Goal: Find specific page/section: Find specific page/section

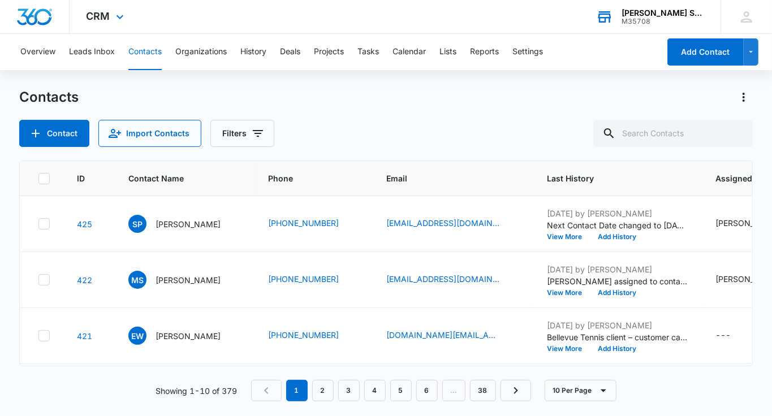
click at [687, 11] on div "[PERSON_NAME] Sports" at bounding box center [663, 12] width 83 height 9
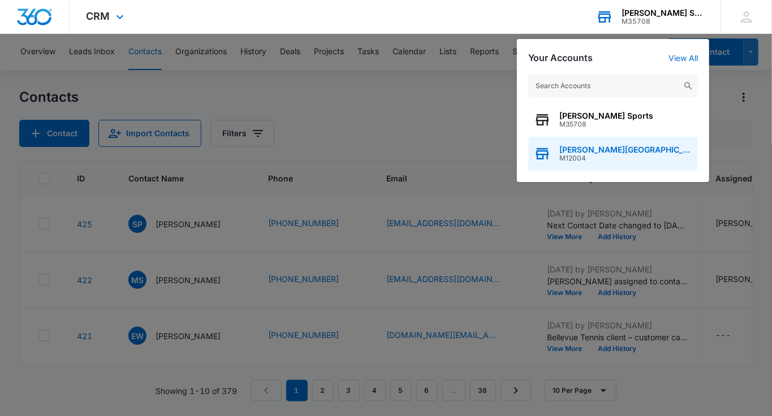
click at [596, 151] on span "[PERSON_NAME][GEOGRAPHIC_DATA]" at bounding box center [625, 149] width 133 height 9
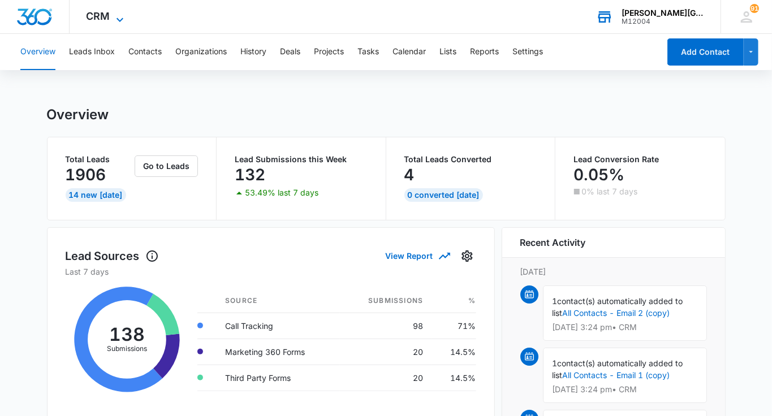
click at [120, 11] on div "CRM Apps Reputation Websites Forms CRM Email Social Shop Payments POS Content A…" at bounding box center [107, 16] width 74 height 33
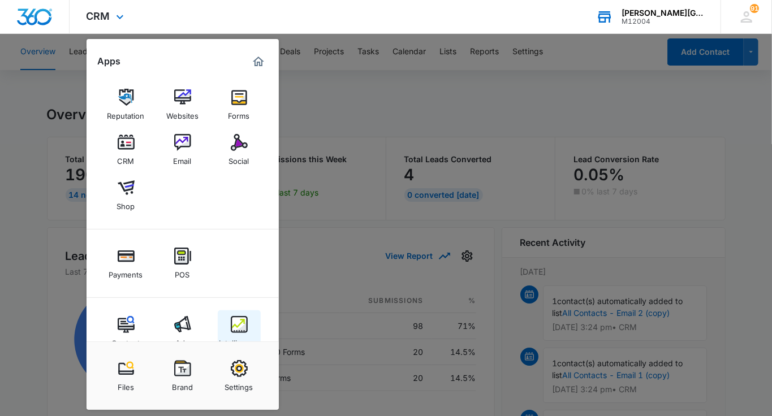
click at [244, 317] on img at bounding box center [239, 324] width 17 height 17
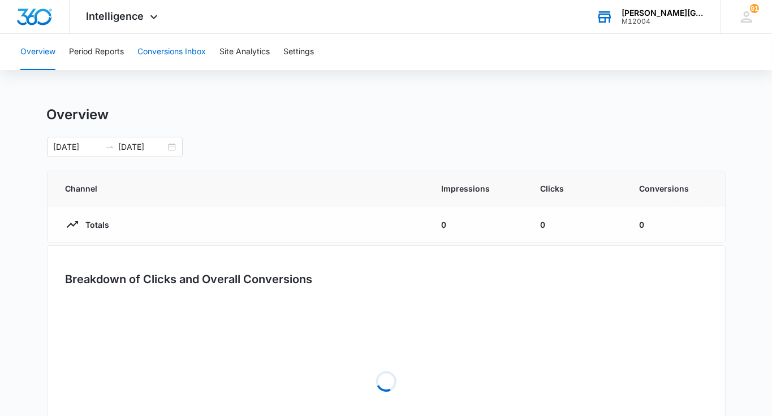
click at [184, 48] on button "Conversions Inbox" at bounding box center [171, 52] width 68 height 36
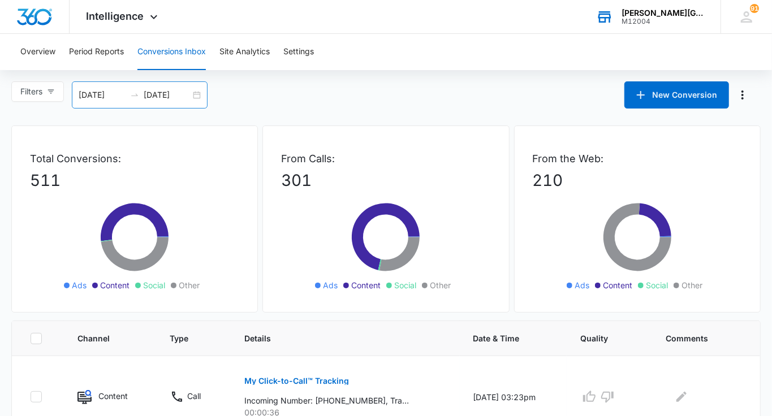
click at [172, 105] on div "[DATE] [DATE]" at bounding box center [140, 94] width 136 height 27
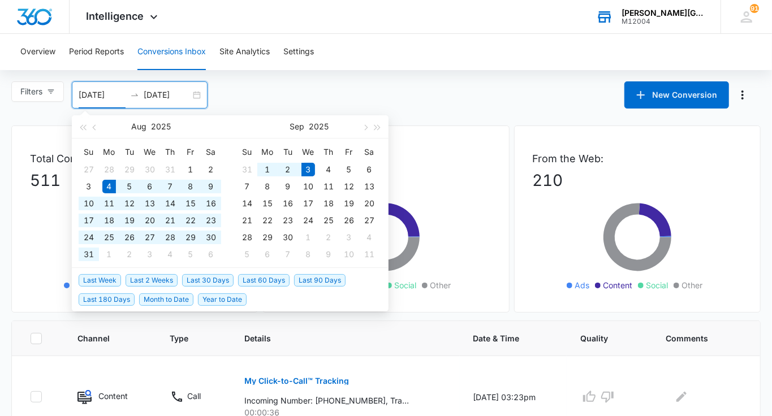
click at [172, 96] on input "[DATE]" at bounding box center [167, 95] width 47 height 12
type input "[DATE]"
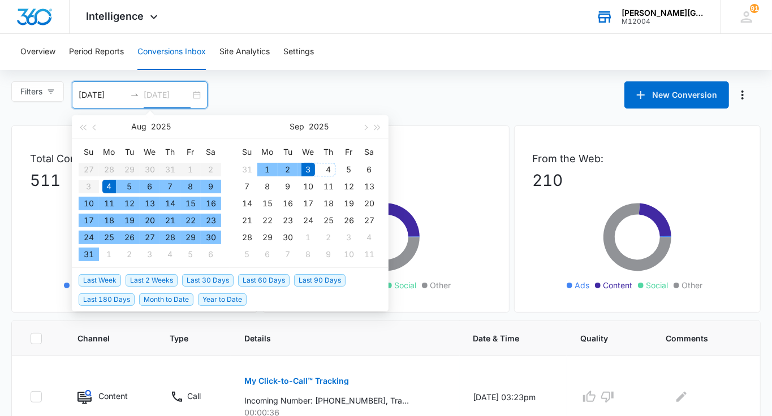
click at [327, 168] on div "4" at bounding box center [329, 170] width 14 height 14
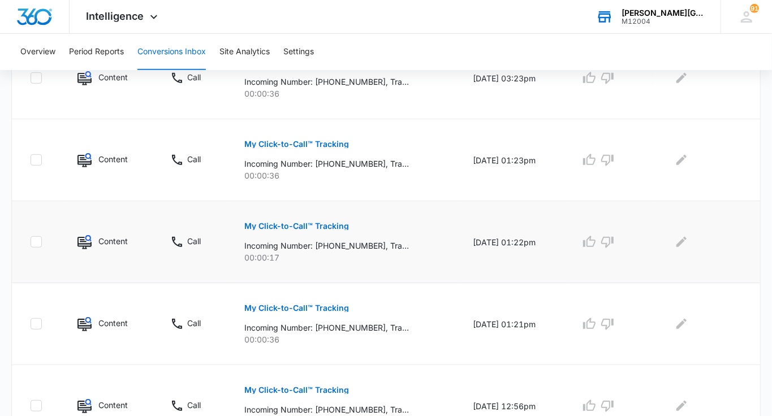
scroll to position [792, 0]
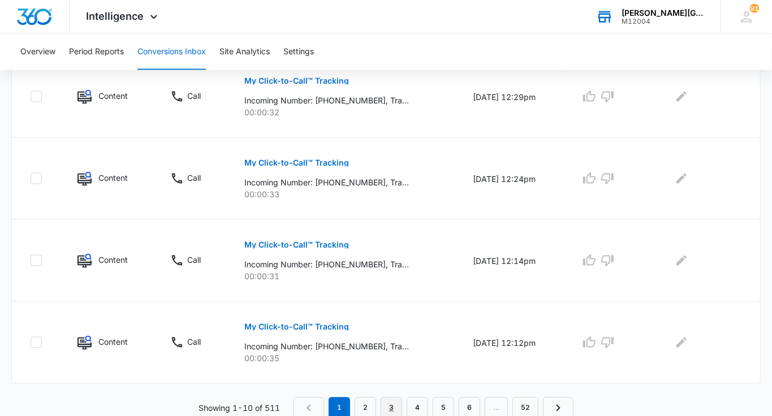
click at [395, 400] on link "3" at bounding box center [391, 408] width 21 height 21
click at [418, 408] on link "4" at bounding box center [419, 408] width 21 height 21
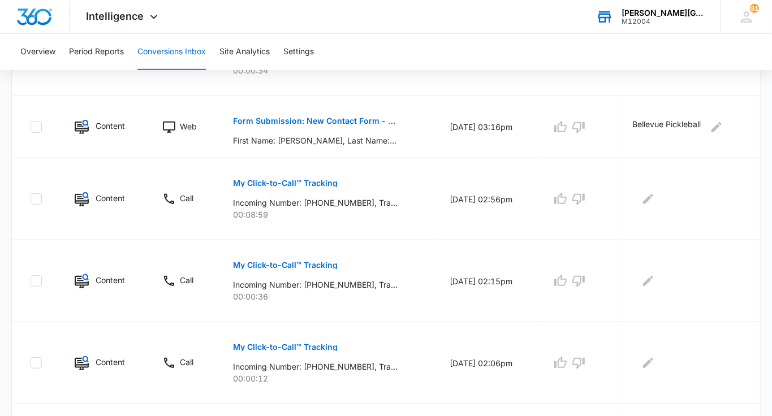
scroll to position [773, 0]
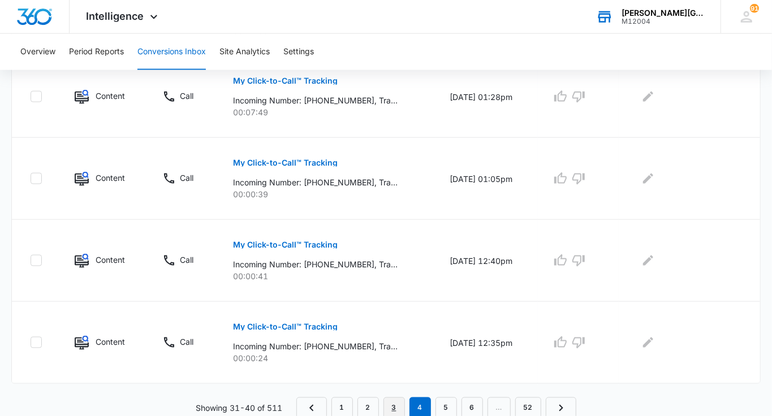
click at [393, 403] on link "3" at bounding box center [393, 408] width 21 height 21
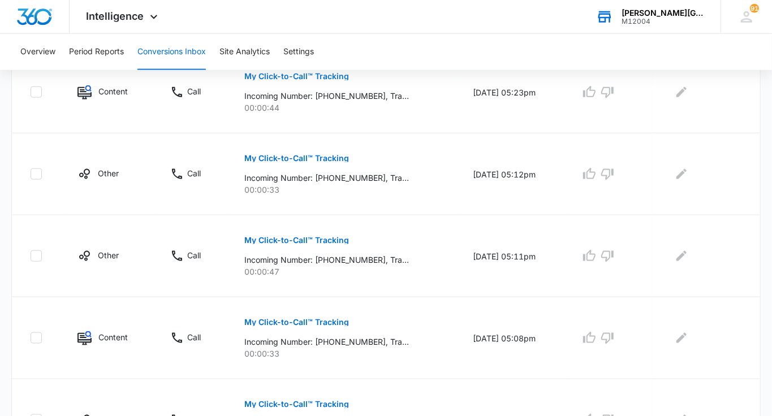
scroll to position [792, 0]
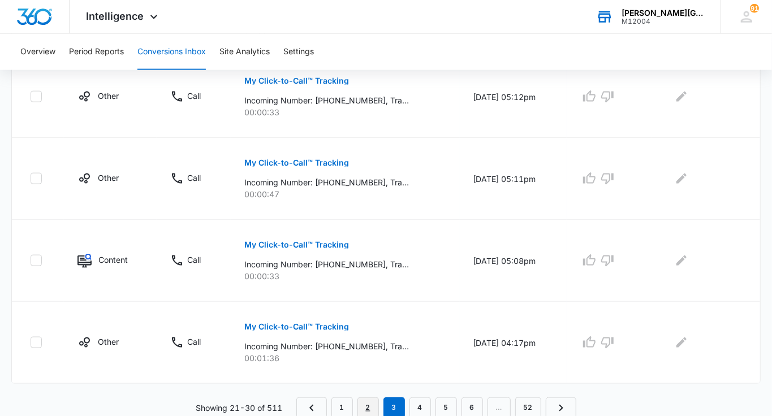
click at [367, 409] on link "2" at bounding box center [367, 408] width 21 height 21
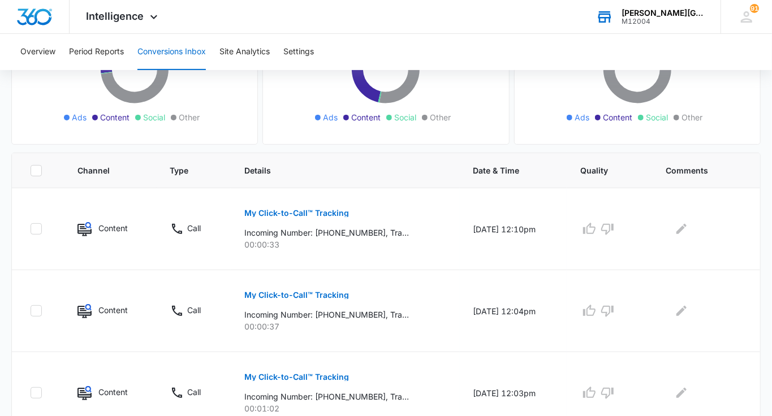
scroll to position [0, 0]
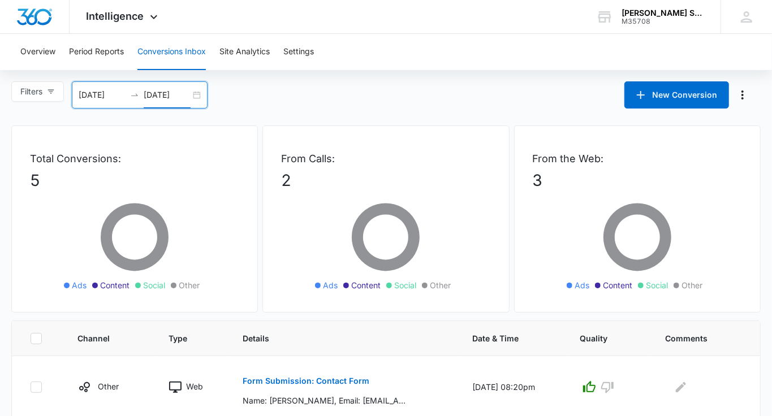
click at [170, 96] on input "[DATE]" at bounding box center [167, 95] width 47 height 12
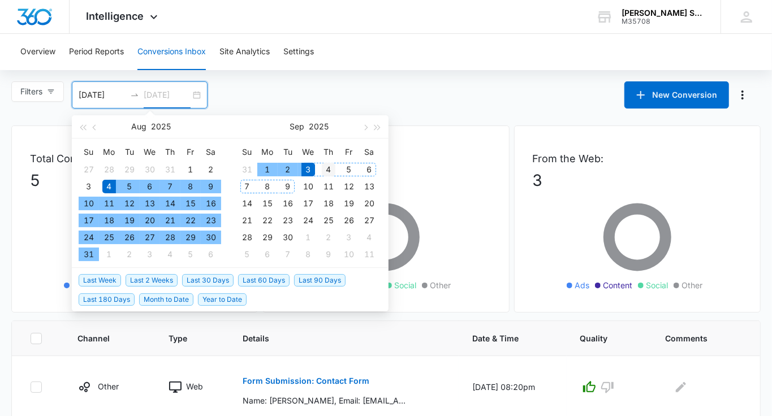
type input "[DATE]"
click at [333, 173] on div "4" at bounding box center [329, 170] width 14 height 14
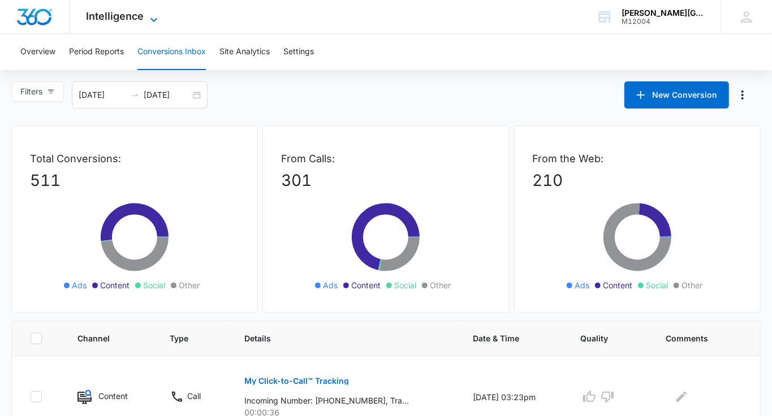
click at [139, 20] on span "Intelligence" at bounding box center [116, 16] width 58 height 12
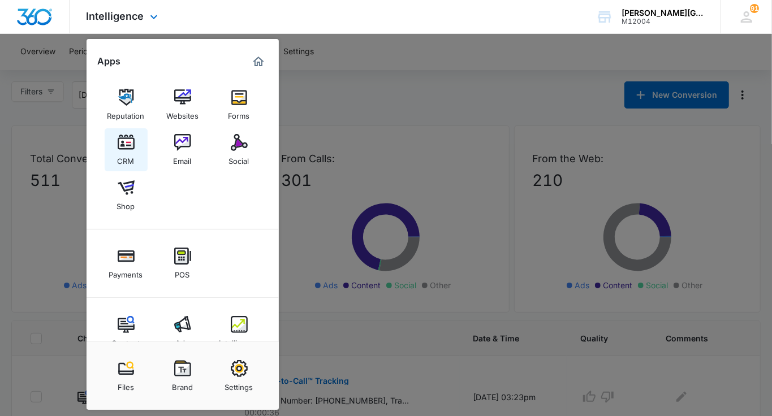
click at [123, 157] on div "CRM" at bounding box center [126, 158] width 17 height 15
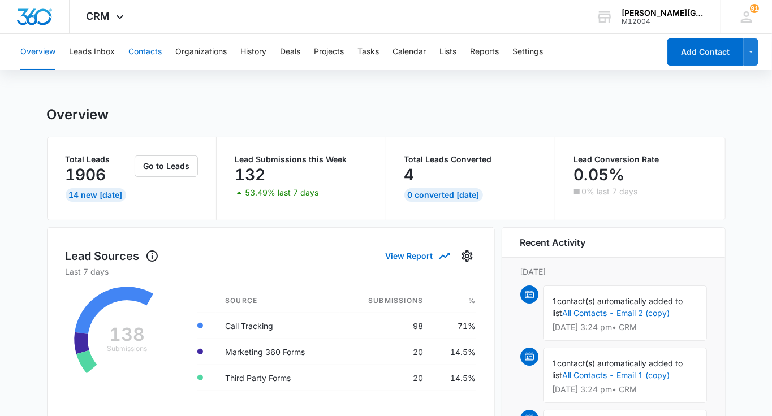
click at [142, 51] on button "Contacts" at bounding box center [144, 52] width 33 height 36
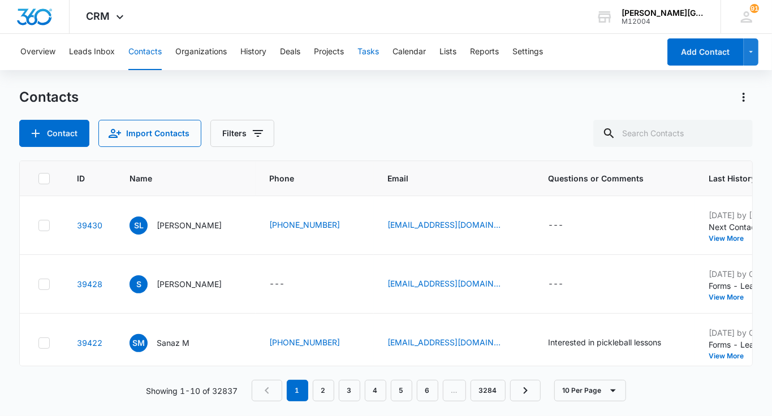
click at [363, 62] on button "Tasks" at bounding box center [367, 52] width 21 height 36
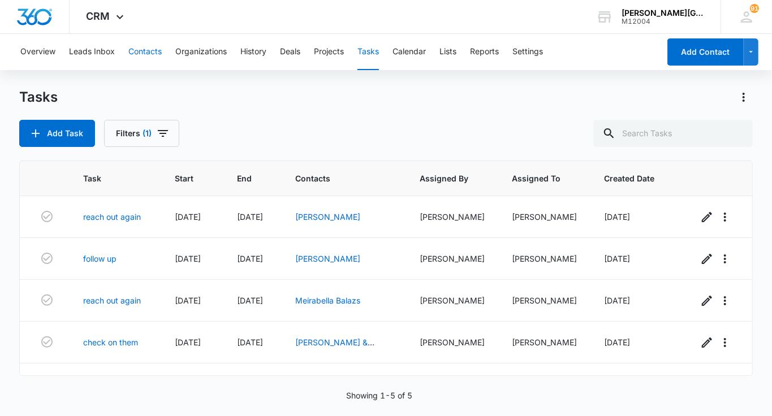
click at [143, 53] on button "Contacts" at bounding box center [144, 52] width 33 height 36
